Goal: Task Accomplishment & Management: Manage account settings

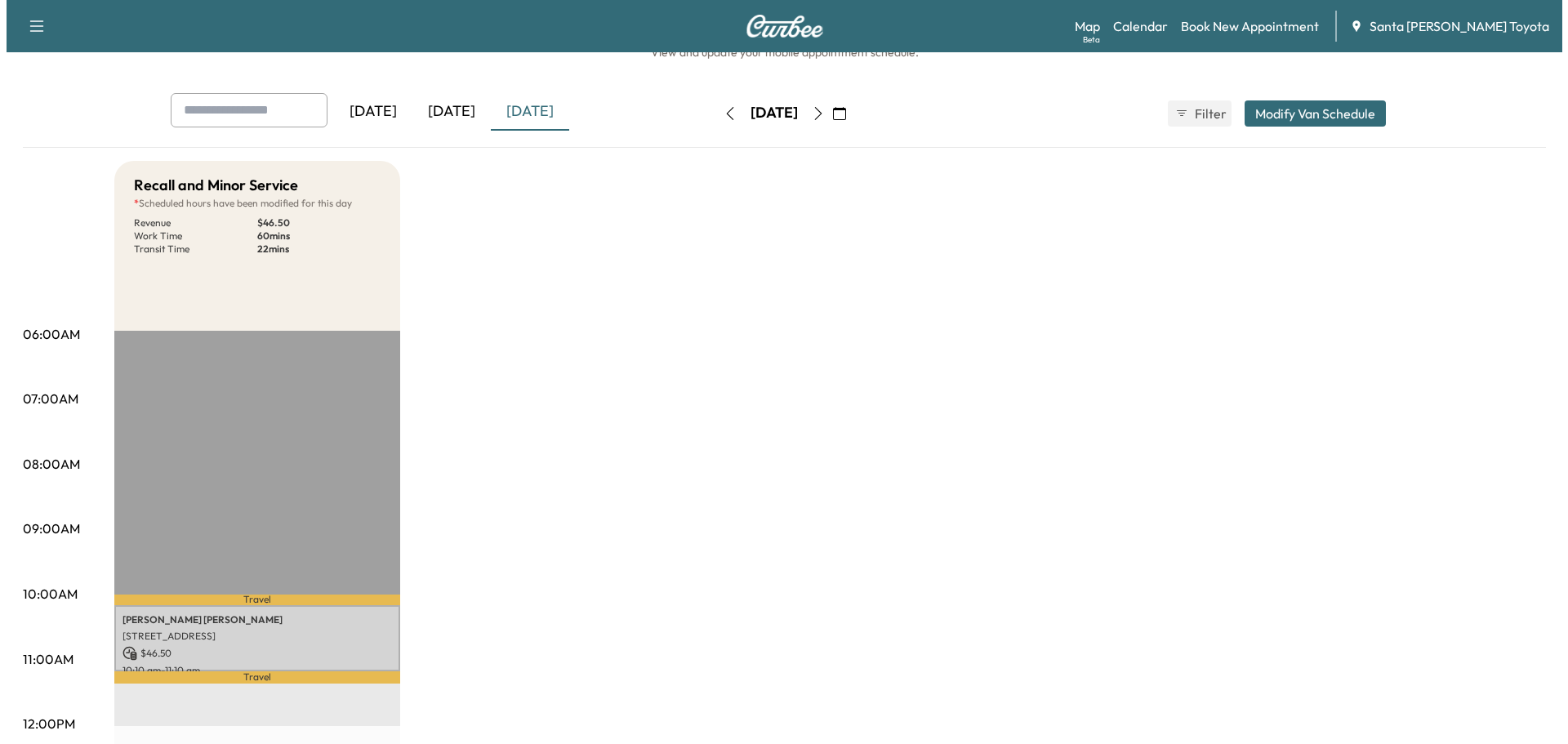
scroll to position [82, 0]
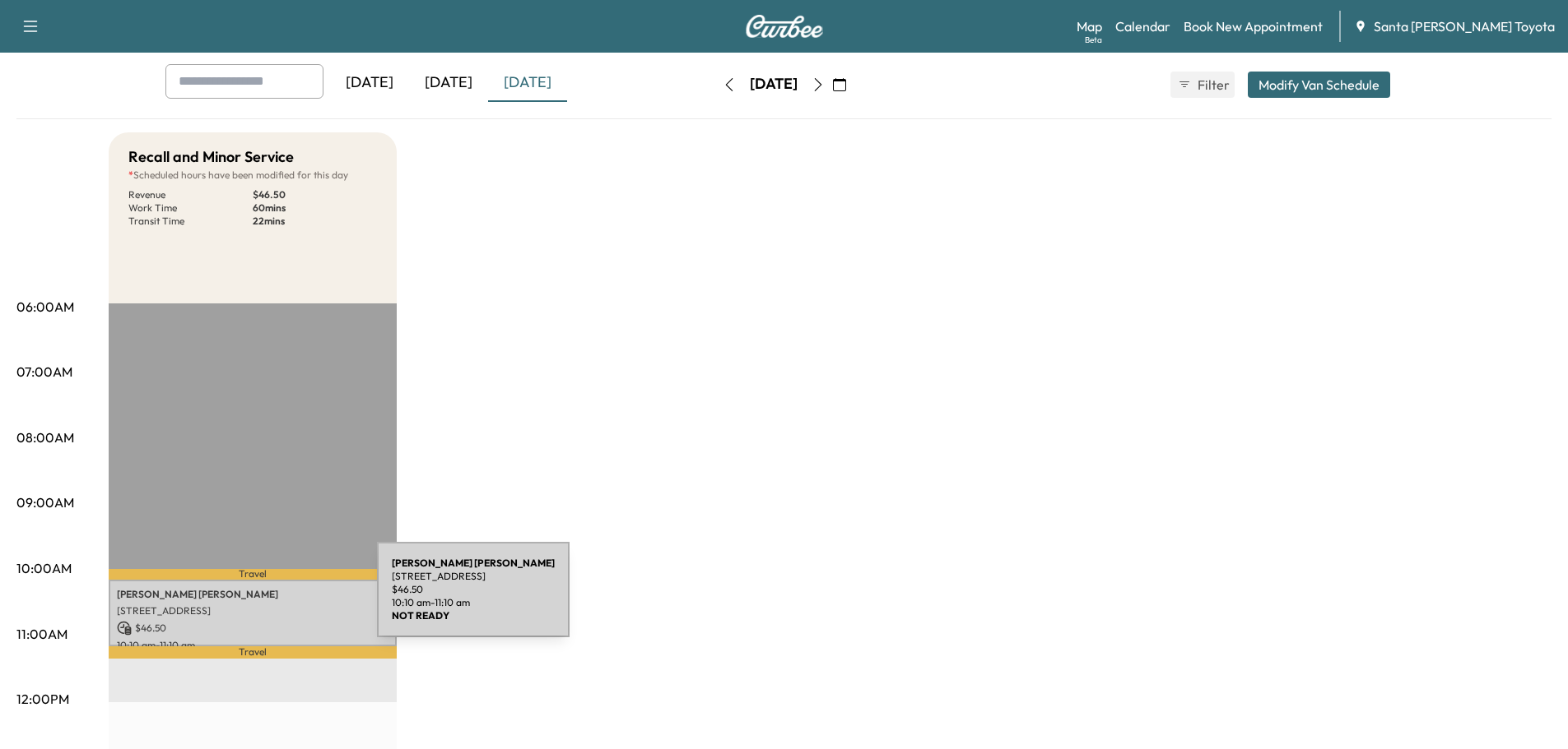
click at [254, 600] on div "[PERSON_NAME] [STREET_ADDRESS] $ 46.50 10:10 am - 11:10 am" at bounding box center [252, 613] width 288 height 66
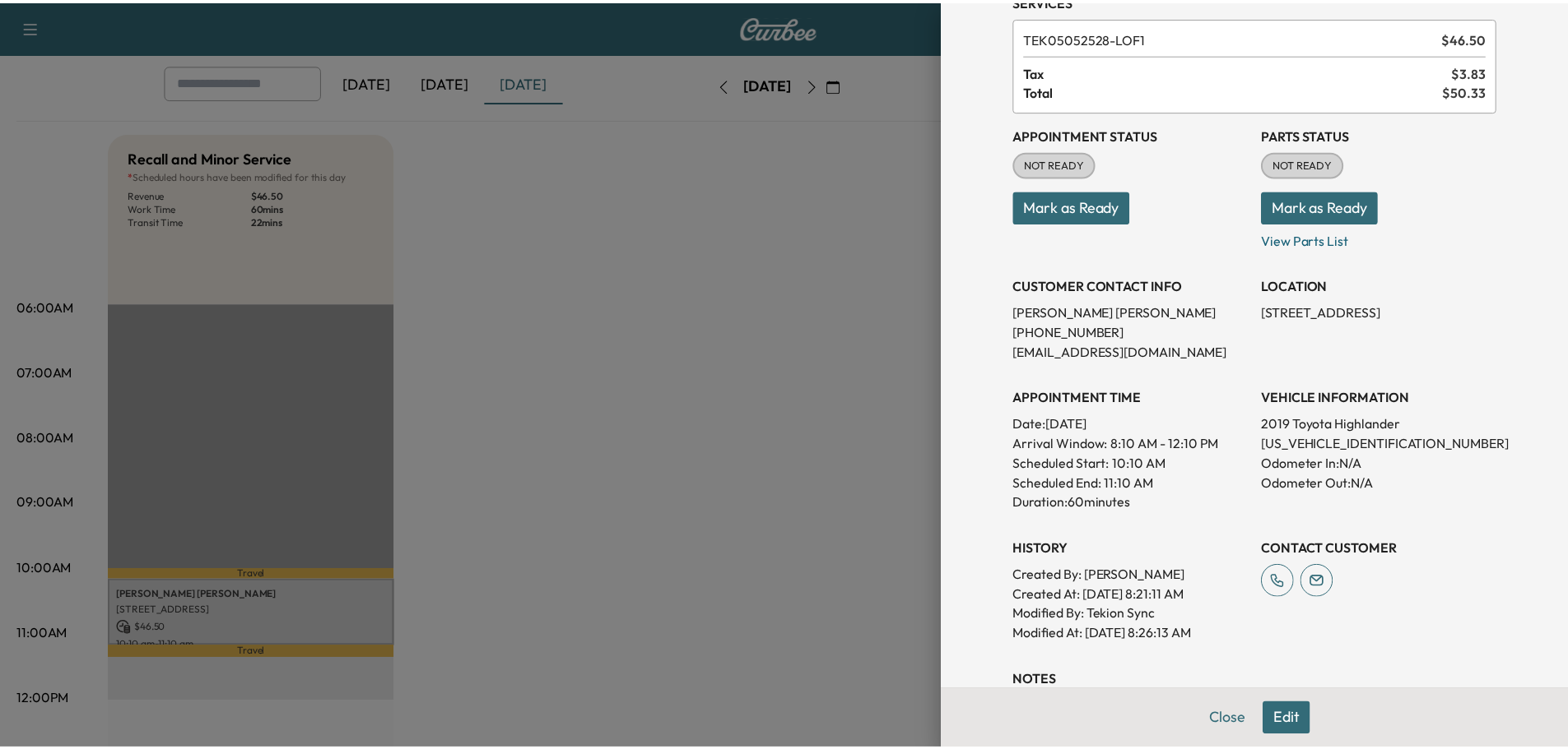
scroll to position [0, 0]
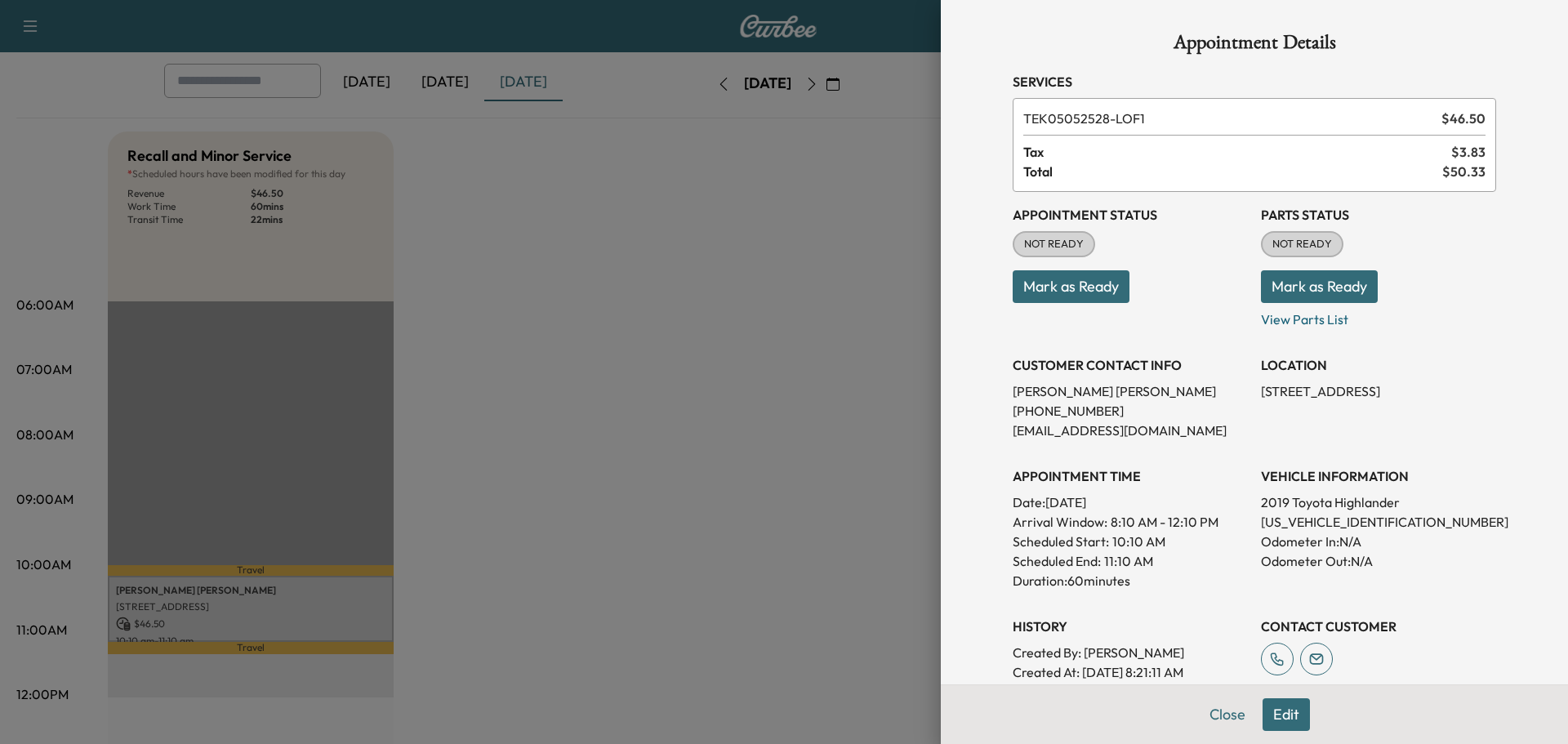
click at [695, 389] on div at bounding box center [784, 372] width 1568 height 744
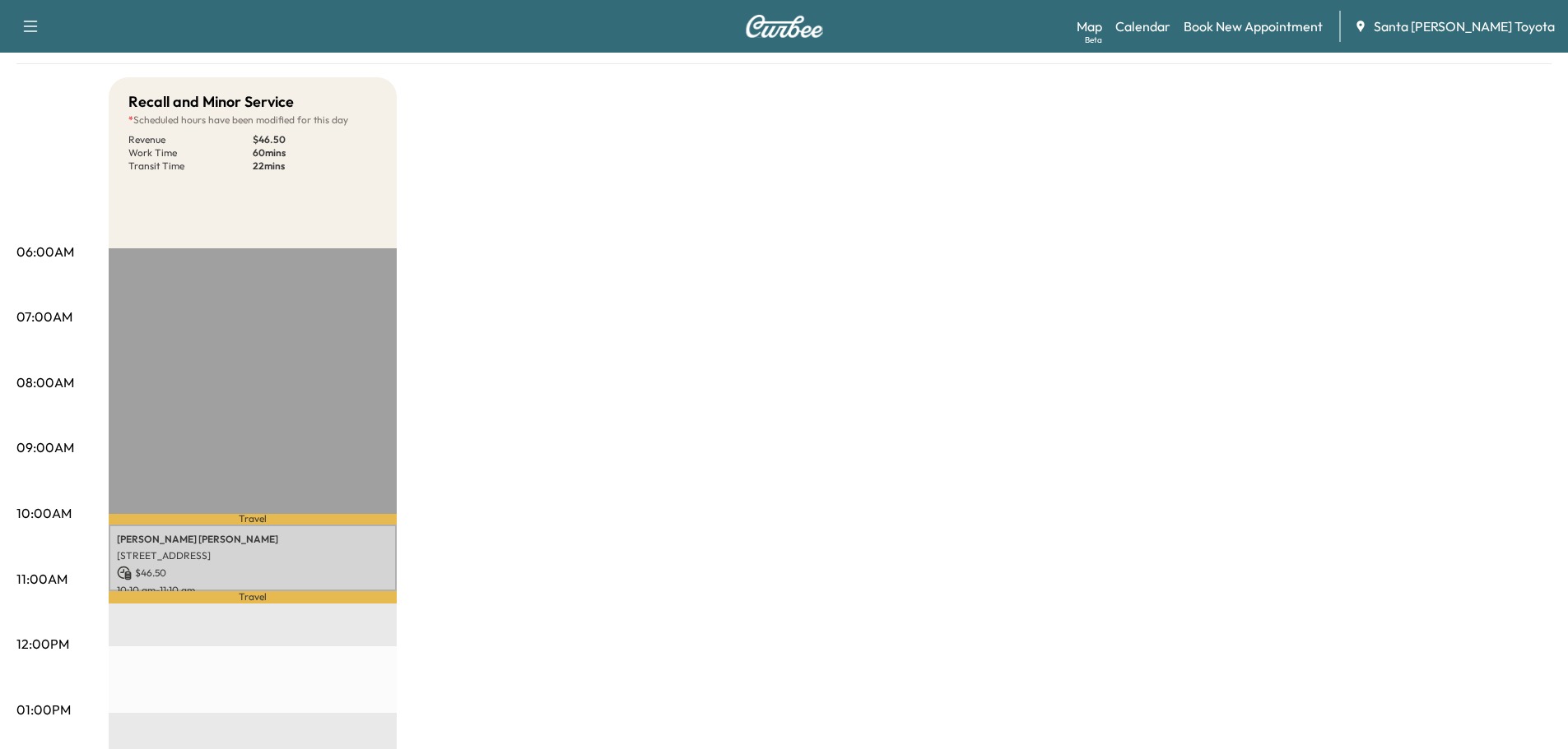
scroll to position [164, 0]
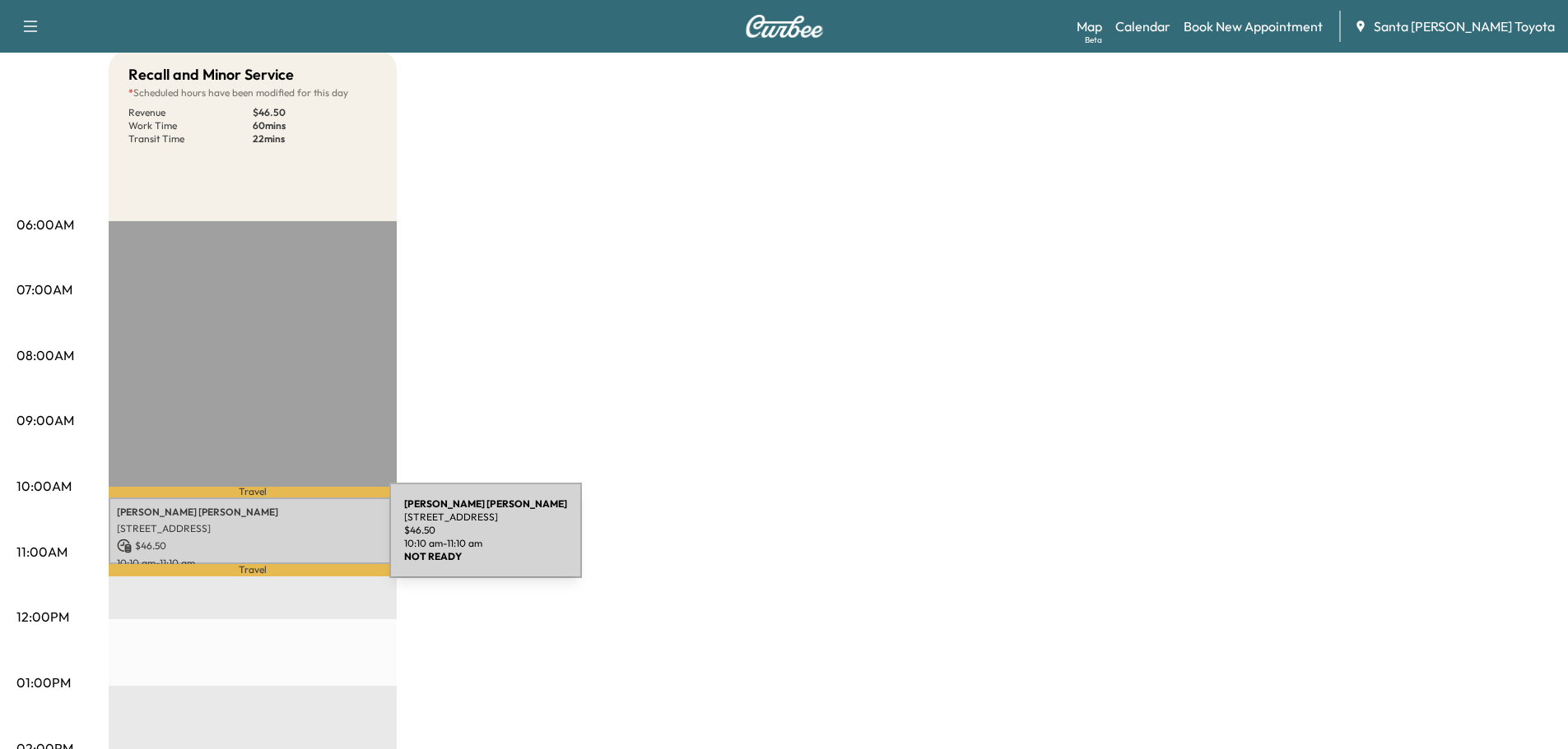
click at [266, 540] on p "$ 46.50" at bounding box center [252, 547] width 272 height 15
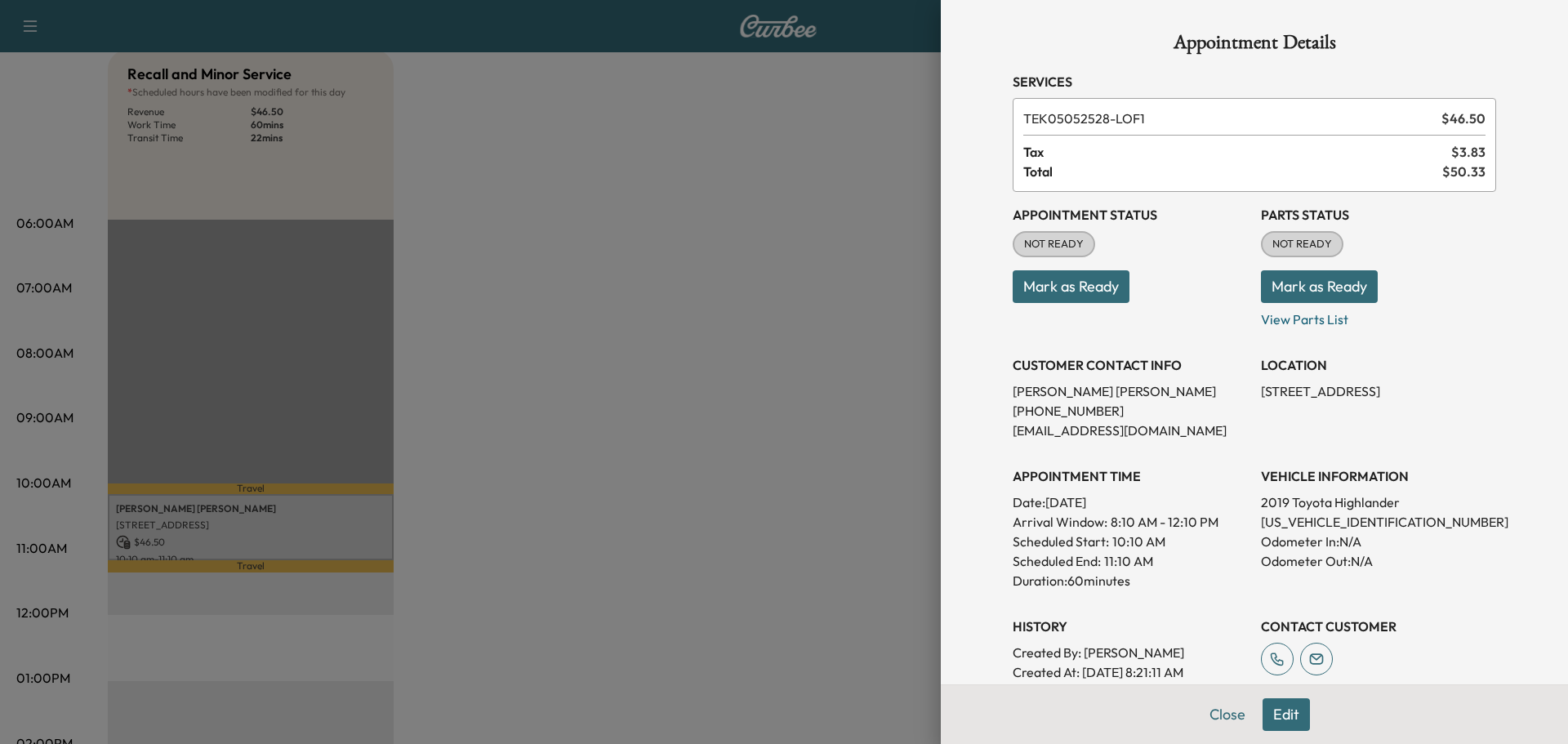
drag, startPoint x: 686, startPoint y: 367, endPoint x: 877, endPoint y: 545, distance: 261.1
click at [687, 368] on div at bounding box center [784, 372] width 1568 height 744
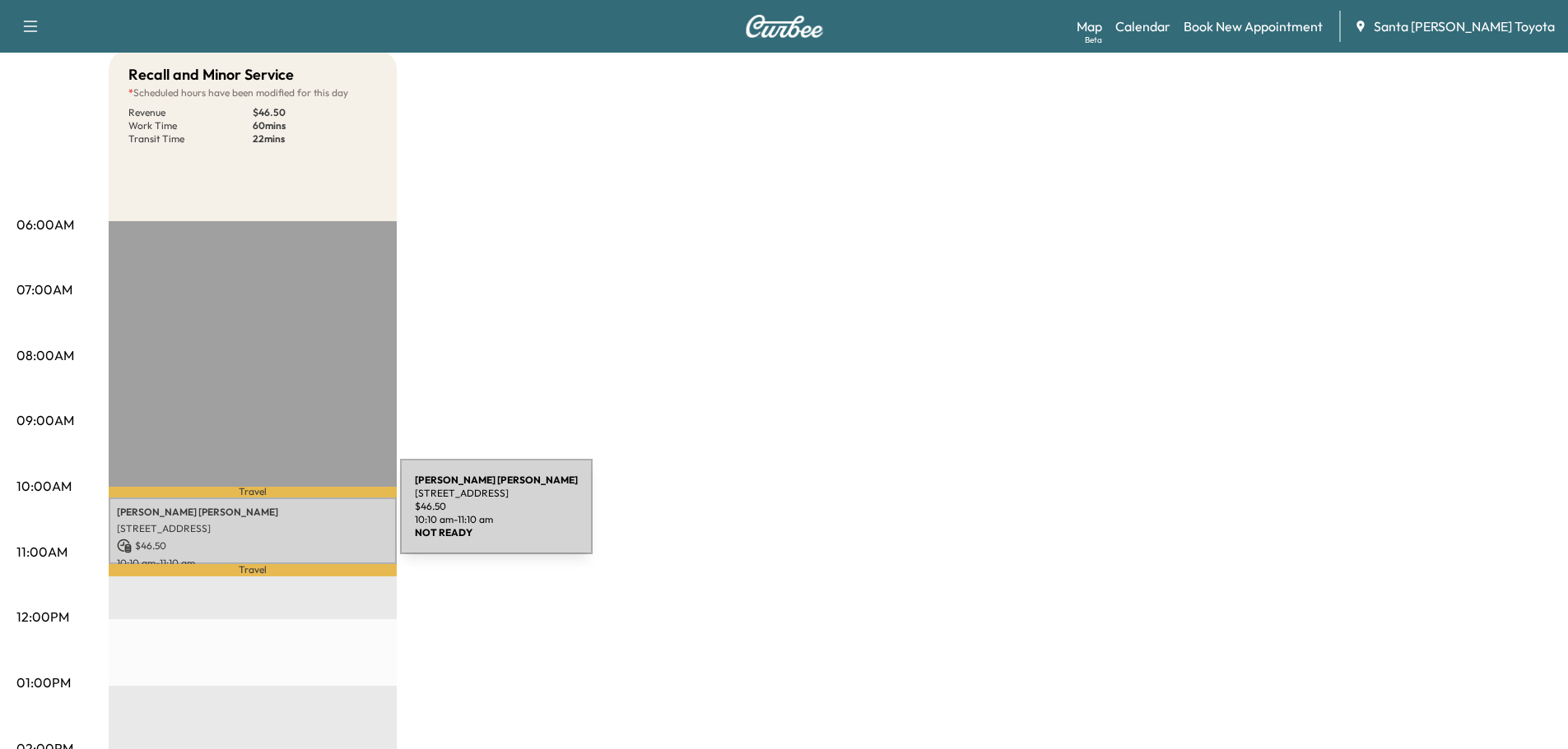
click at [276, 517] on div "[PERSON_NAME] [STREET_ADDRESS] $ 46.50 10:10 am - 11:10 am" at bounding box center [252, 530] width 288 height 66
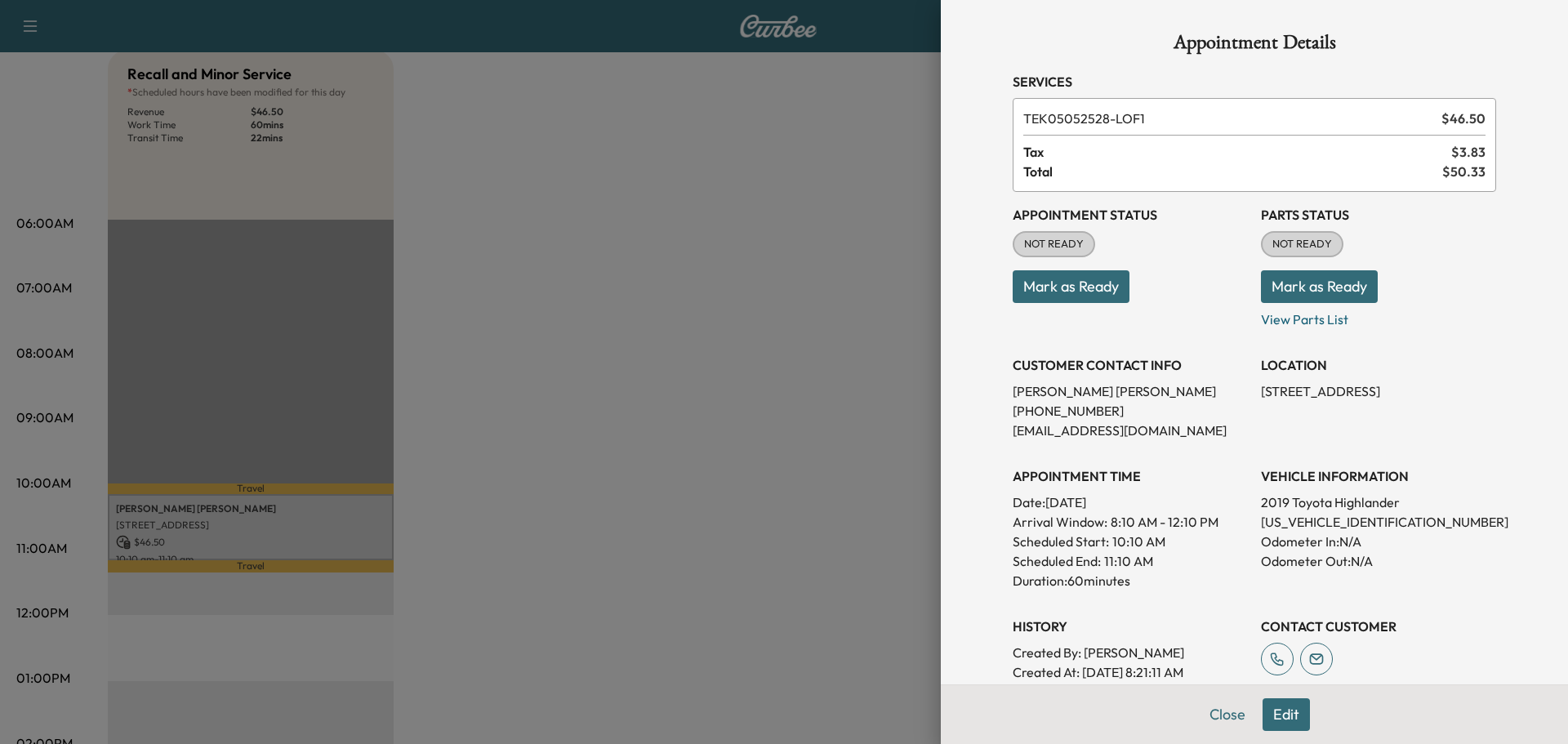
click at [1275, 525] on p "[US_VEHICLE_IDENTIFICATION_NUMBER]" at bounding box center [1379, 522] width 235 height 19
click at [1276, 526] on p "[US_VEHICLE_IDENTIFICATION_NUMBER]" at bounding box center [1379, 522] width 235 height 19
copy p "[US_VEHICLE_IDENTIFICATION_NUMBER]"
click at [701, 326] on div at bounding box center [784, 372] width 1568 height 744
